Goal: Information Seeking & Learning: Find specific fact

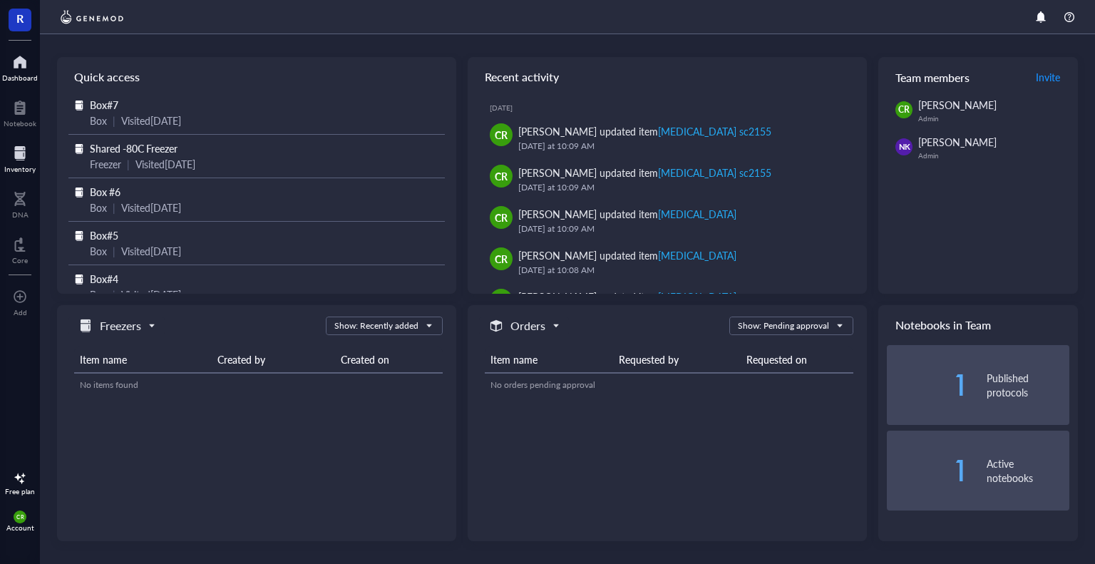
click at [19, 165] on div "Inventory" at bounding box center [19, 169] width 31 height 9
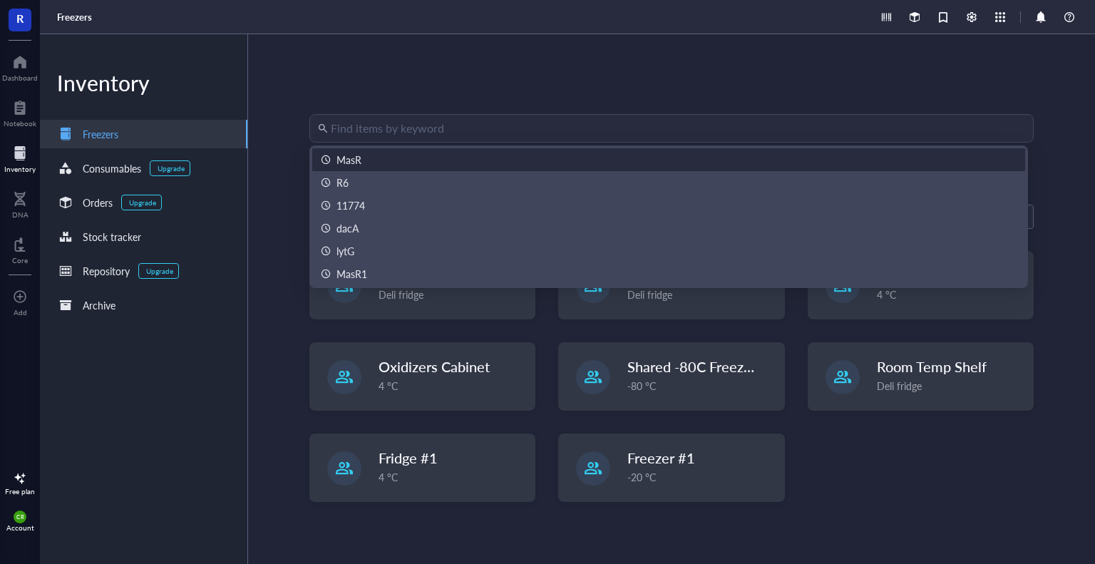
click at [351, 126] on input "search" at bounding box center [678, 128] width 694 height 27
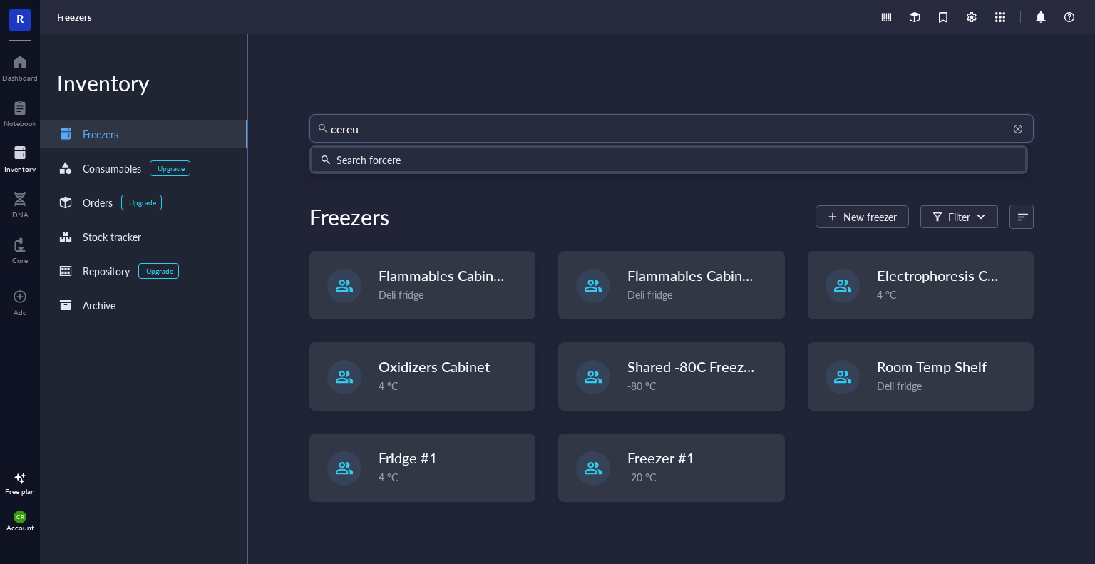
type input "cereus"
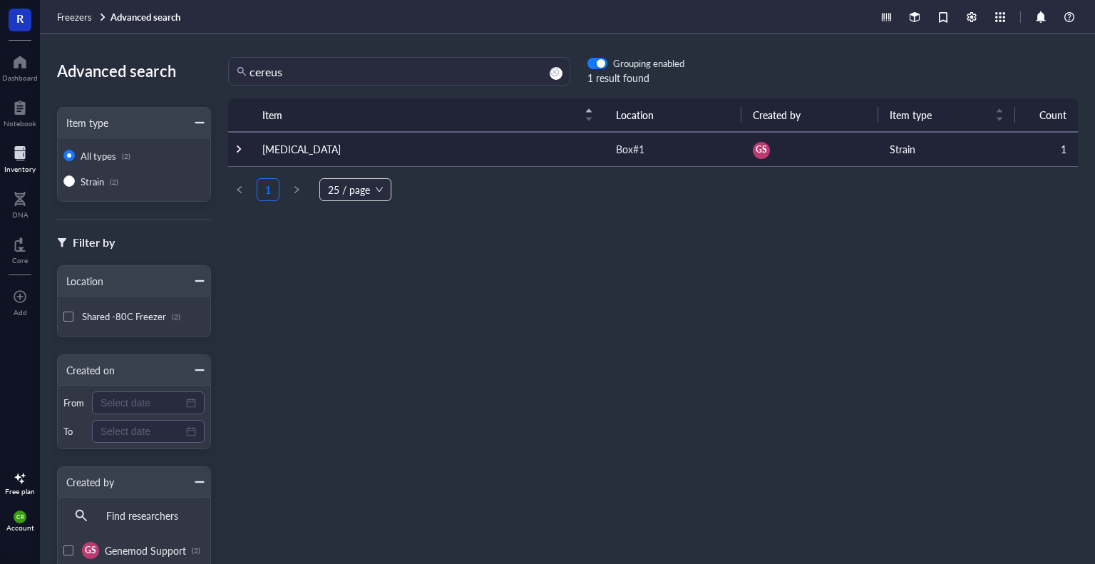
click at [319, 145] on td "[MEDICAL_DATA]" at bounding box center [428, 149] width 354 height 34
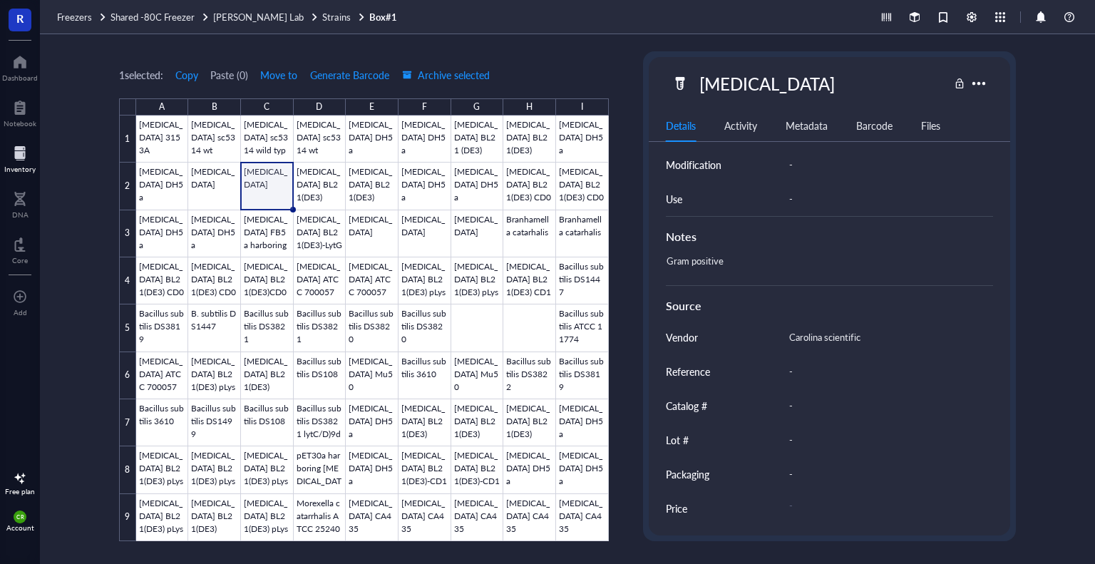
scroll to position [519, 0]
